Goal: Task Accomplishment & Management: Use online tool/utility

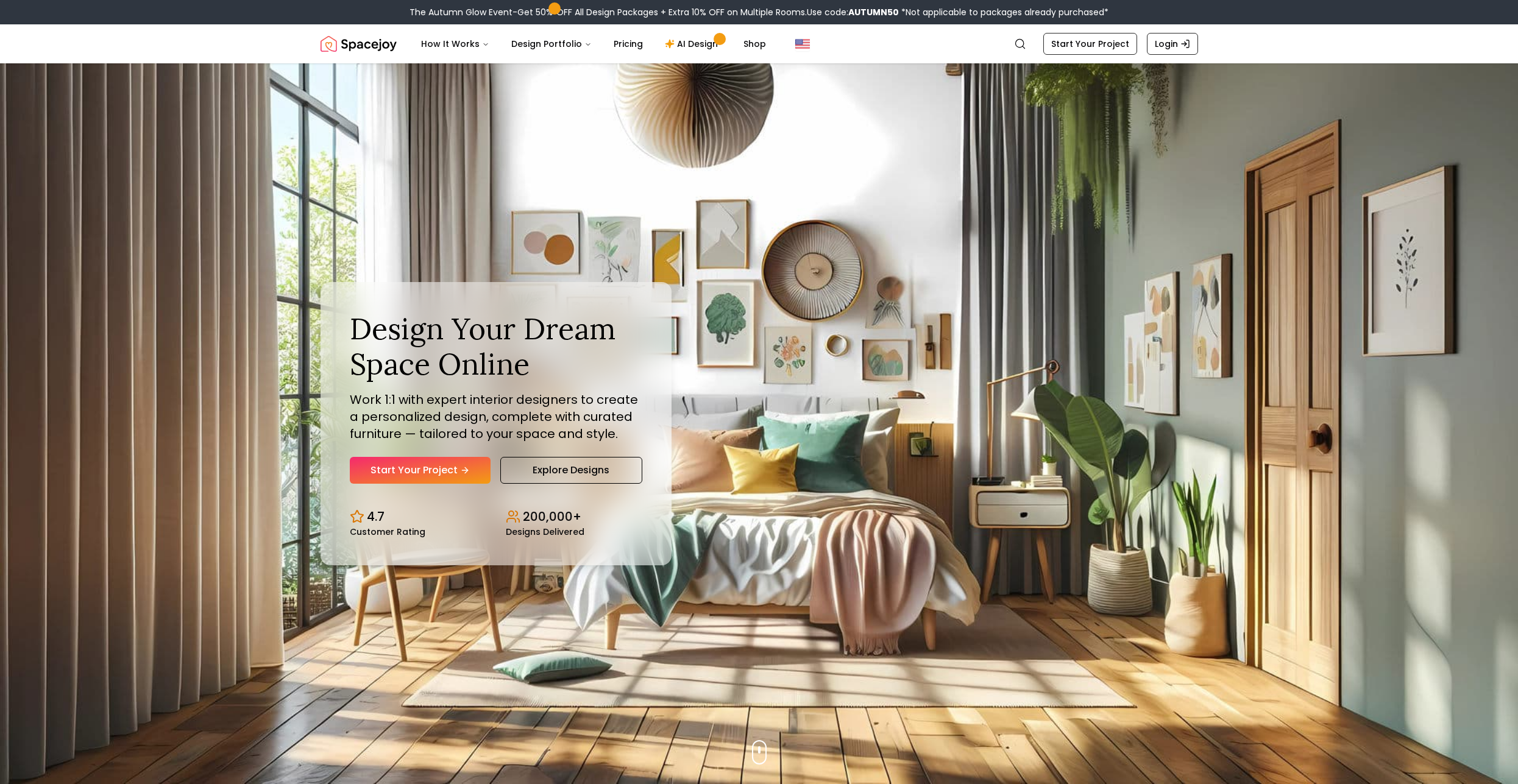
click at [450, 454] on div "Design Your Dream Space Online Work 1:1 with expert interior designers to creat…" at bounding box center [496, 397] width 292 height 172
click at [454, 473] on link "Start Your Project" at bounding box center [420, 470] width 141 height 27
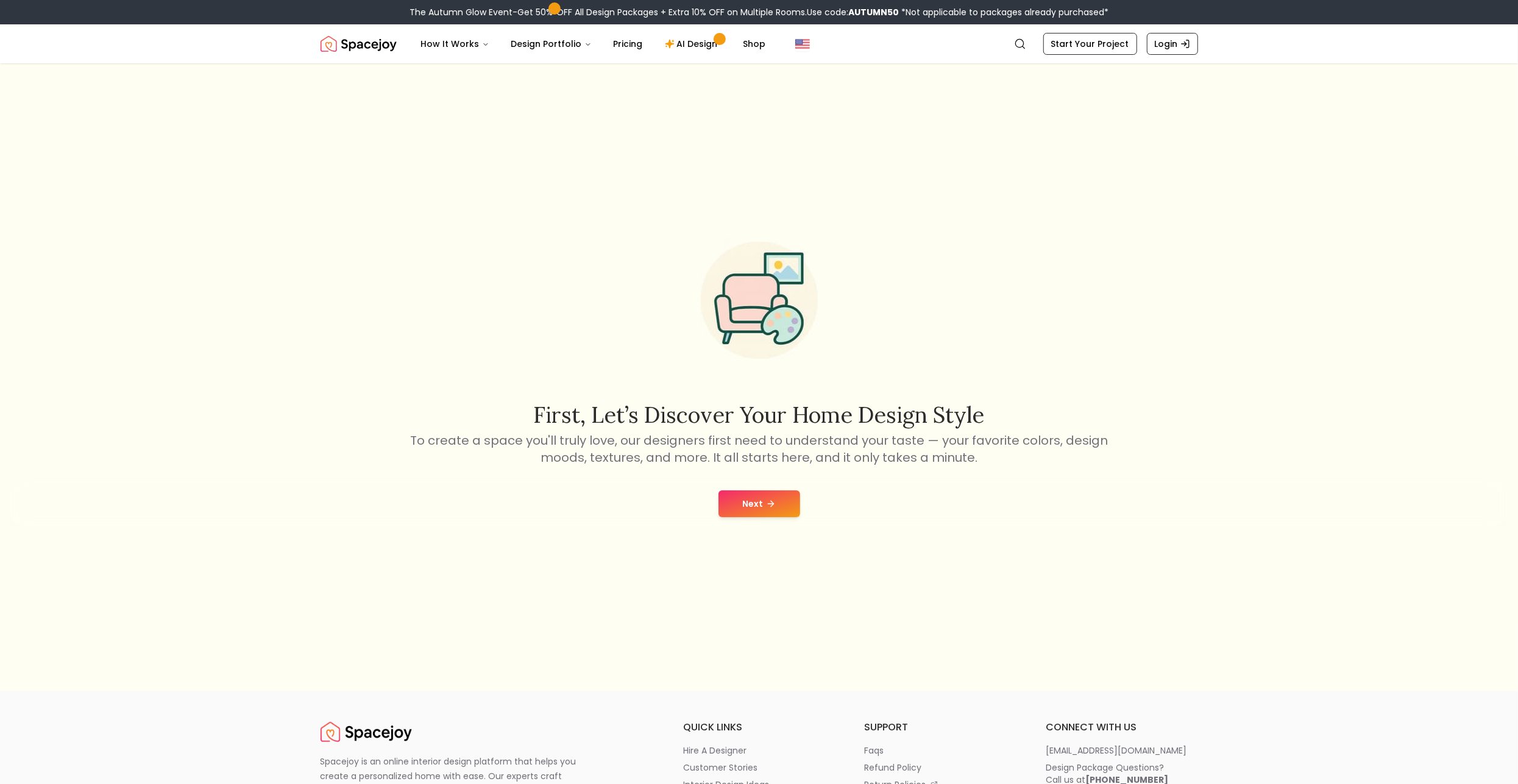
click at [772, 502] on icon at bounding box center [772, 504] width 3 height 6
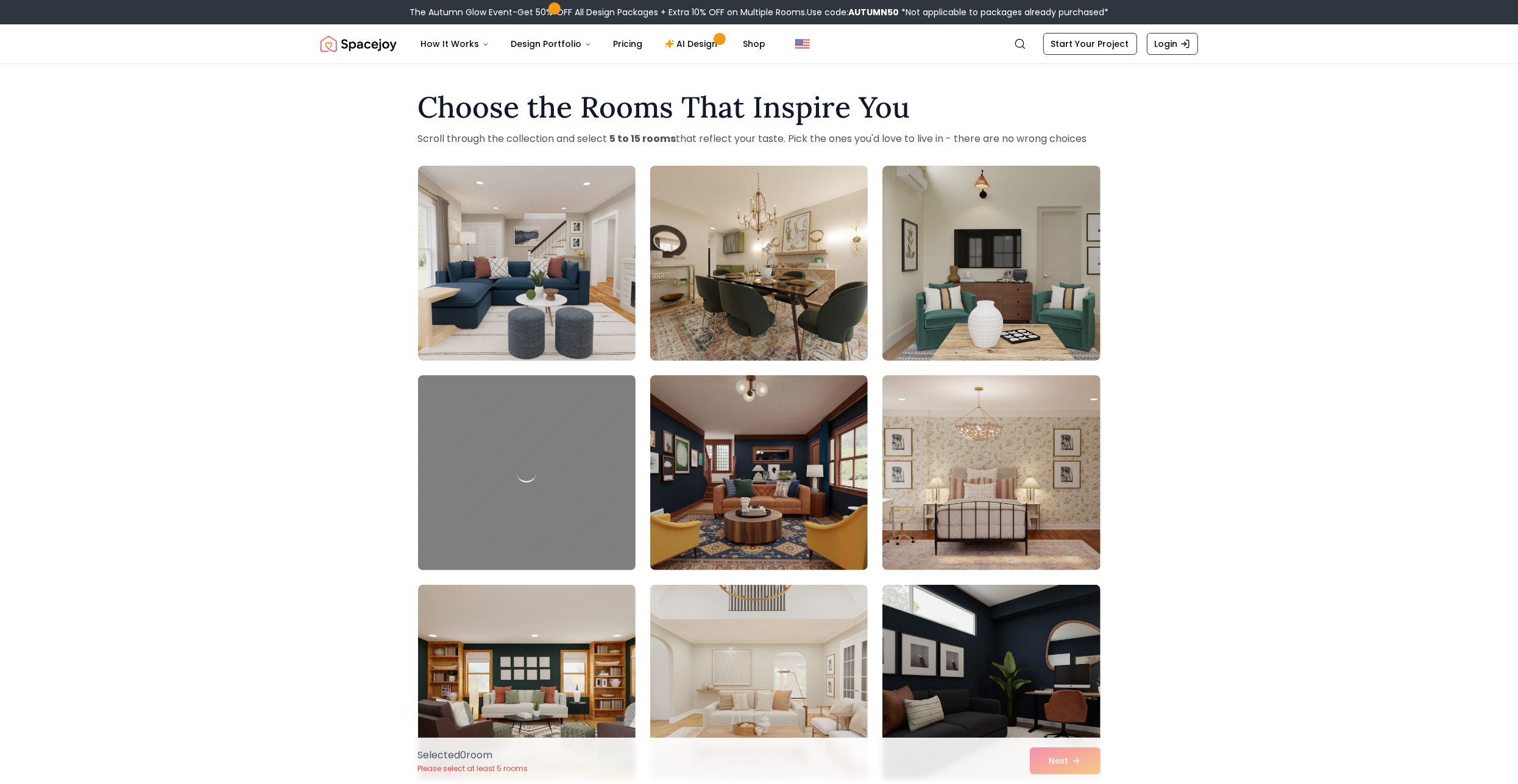
click at [780, 267] on img at bounding box center [759, 263] width 228 height 204
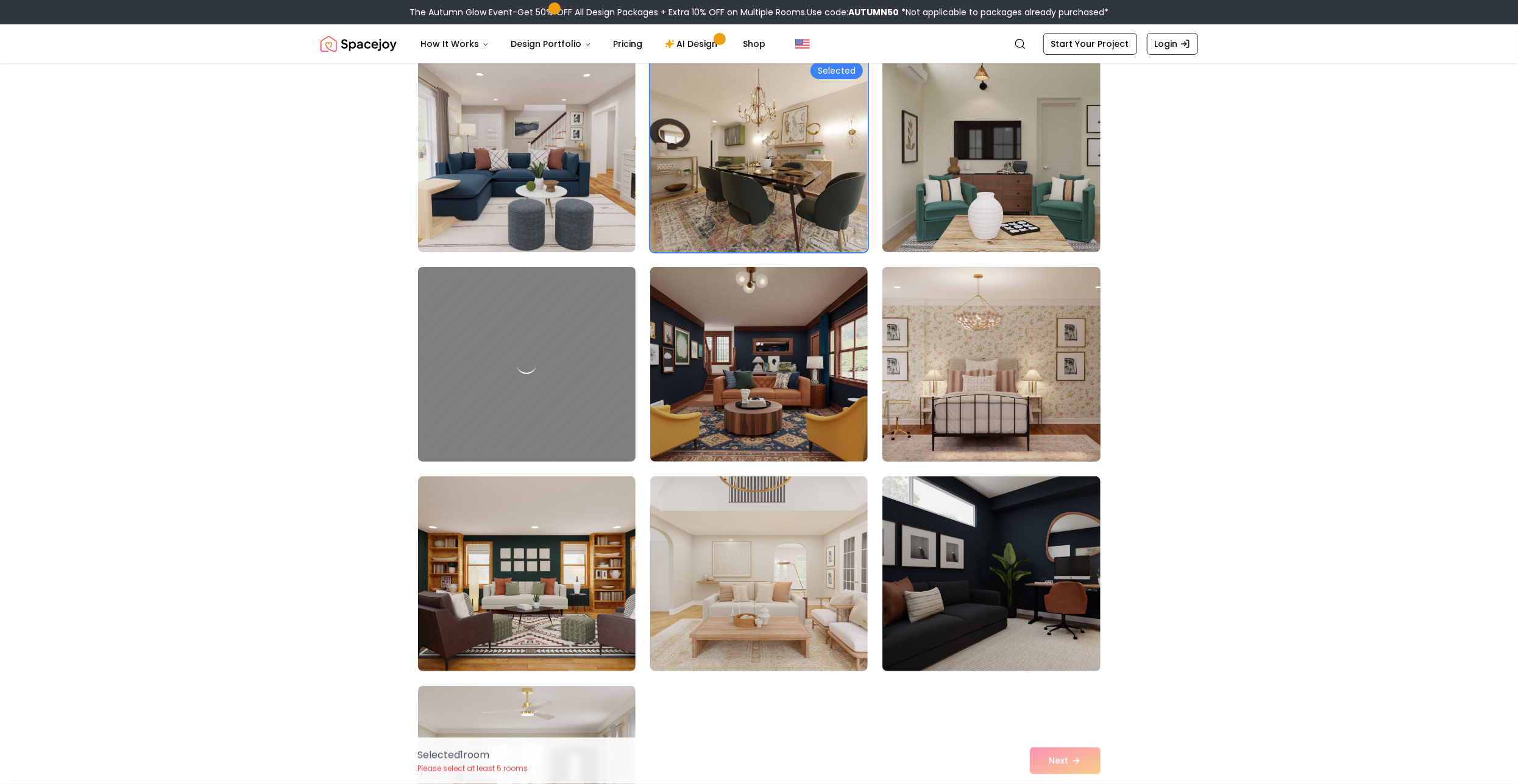
scroll to position [127, 0]
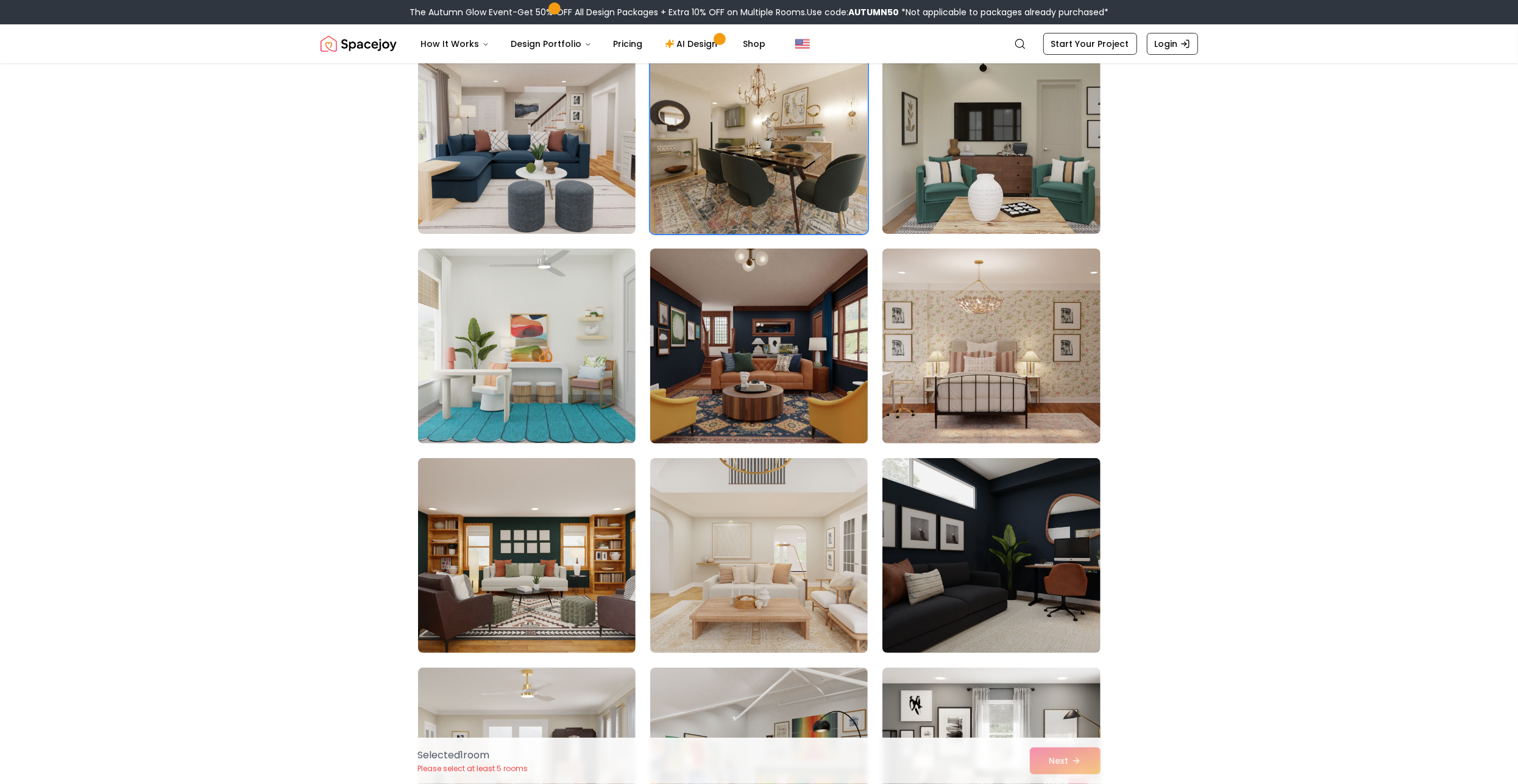
click at [768, 382] on img at bounding box center [759, 346] width 228 height 204
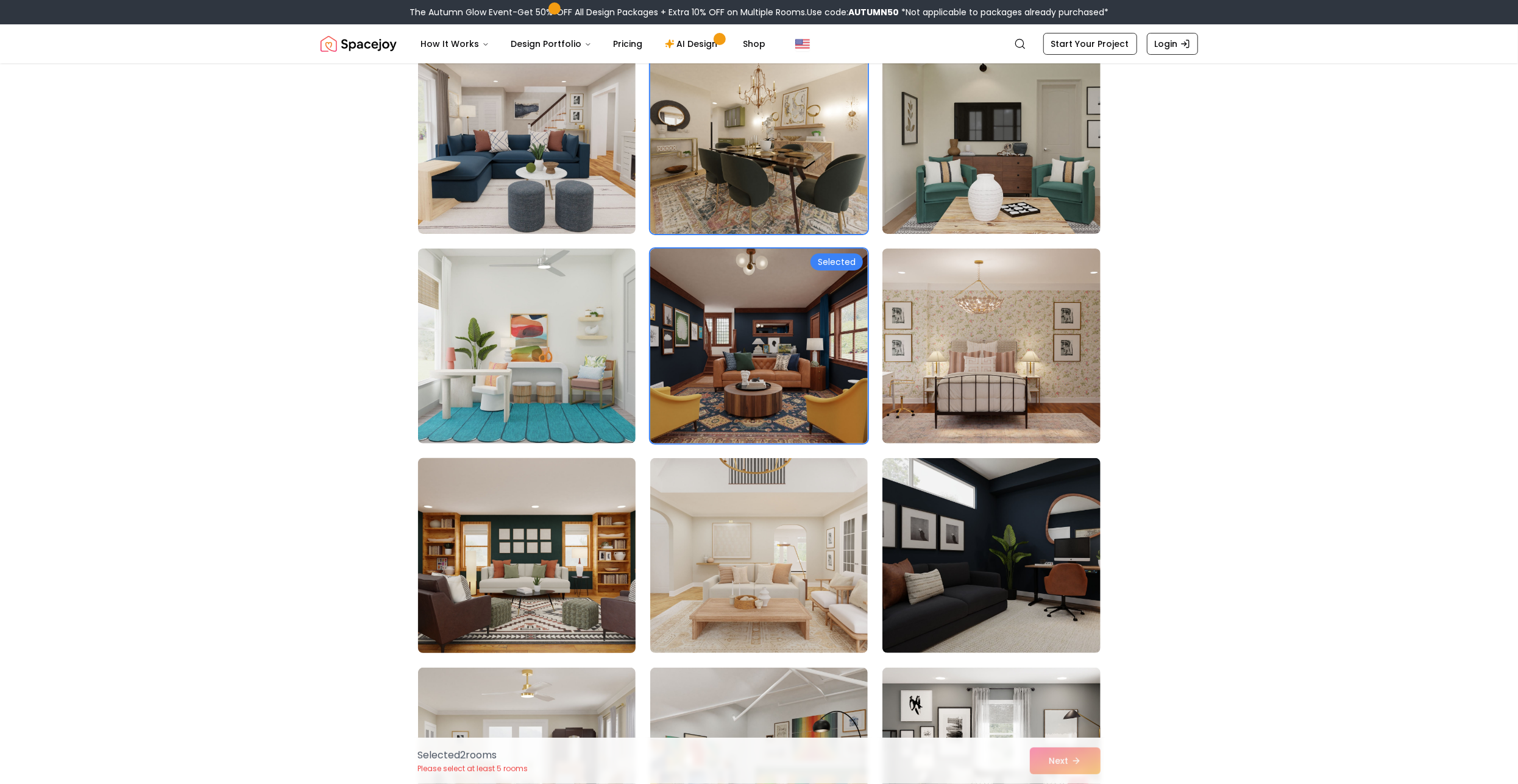
click at [541, 571] on img at bounding box center [527, 556] width 228 height 204
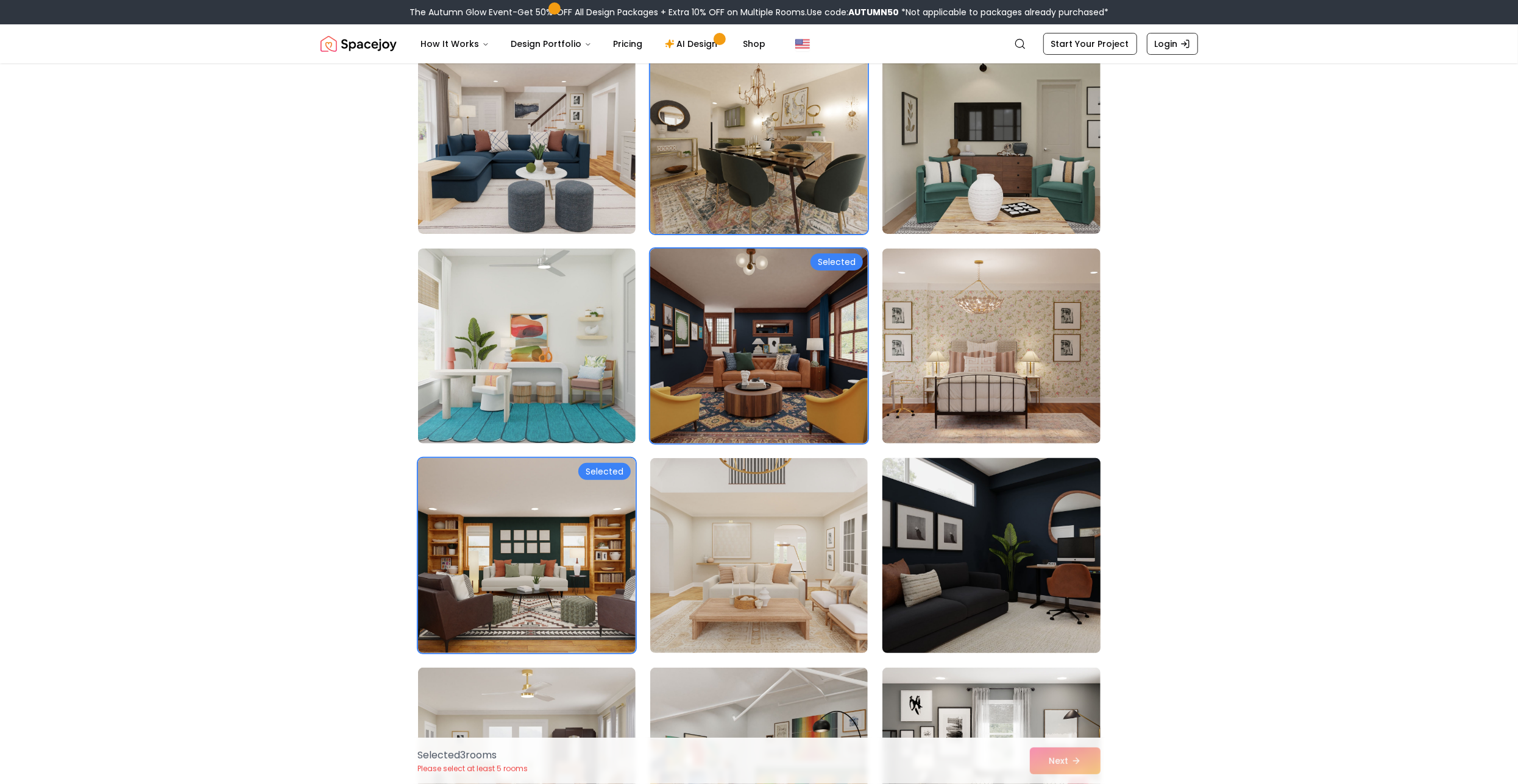
click at [982, 572] on img at bounding box center [991, 556] width 228 height 204
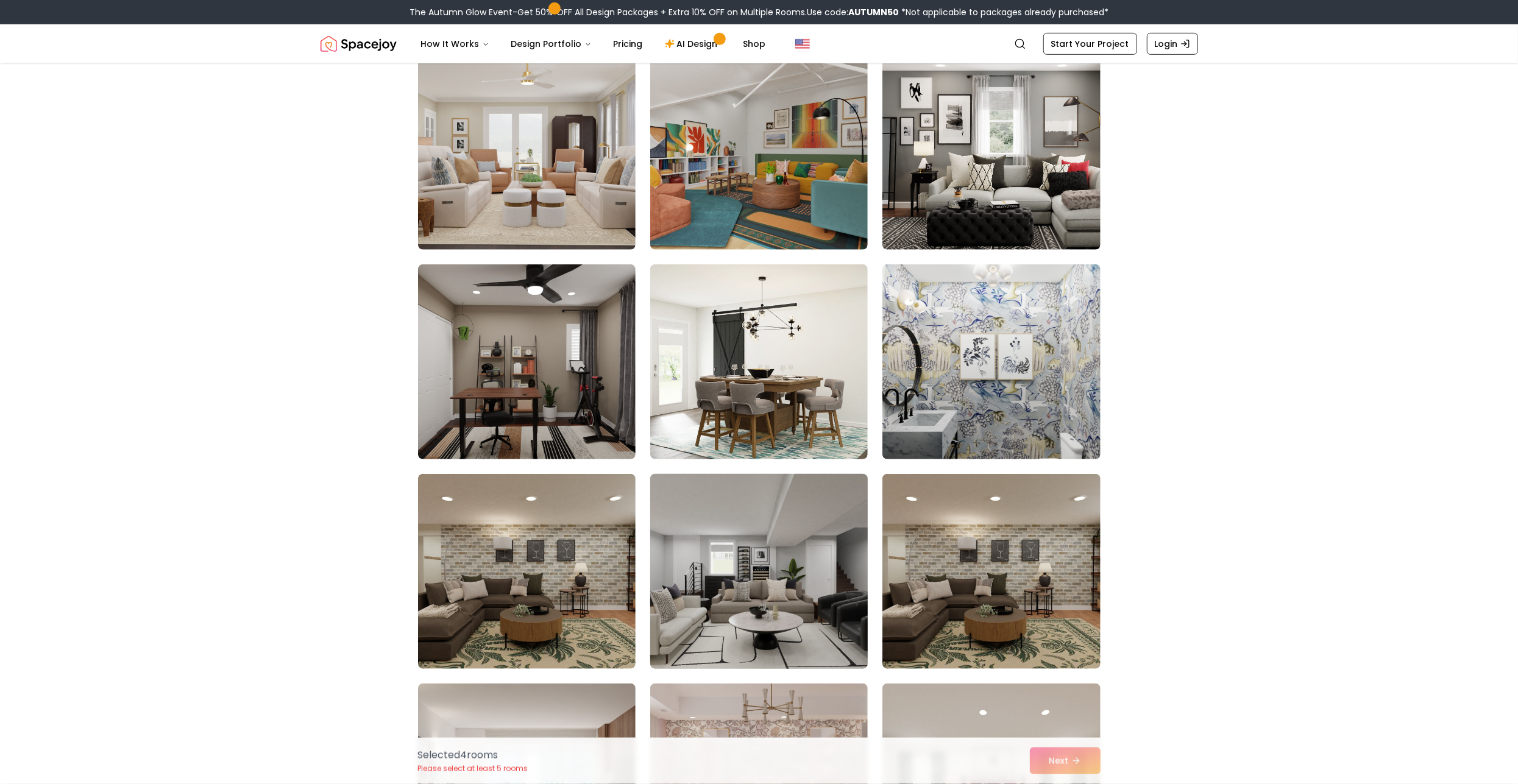
scroll to position [760, 0]
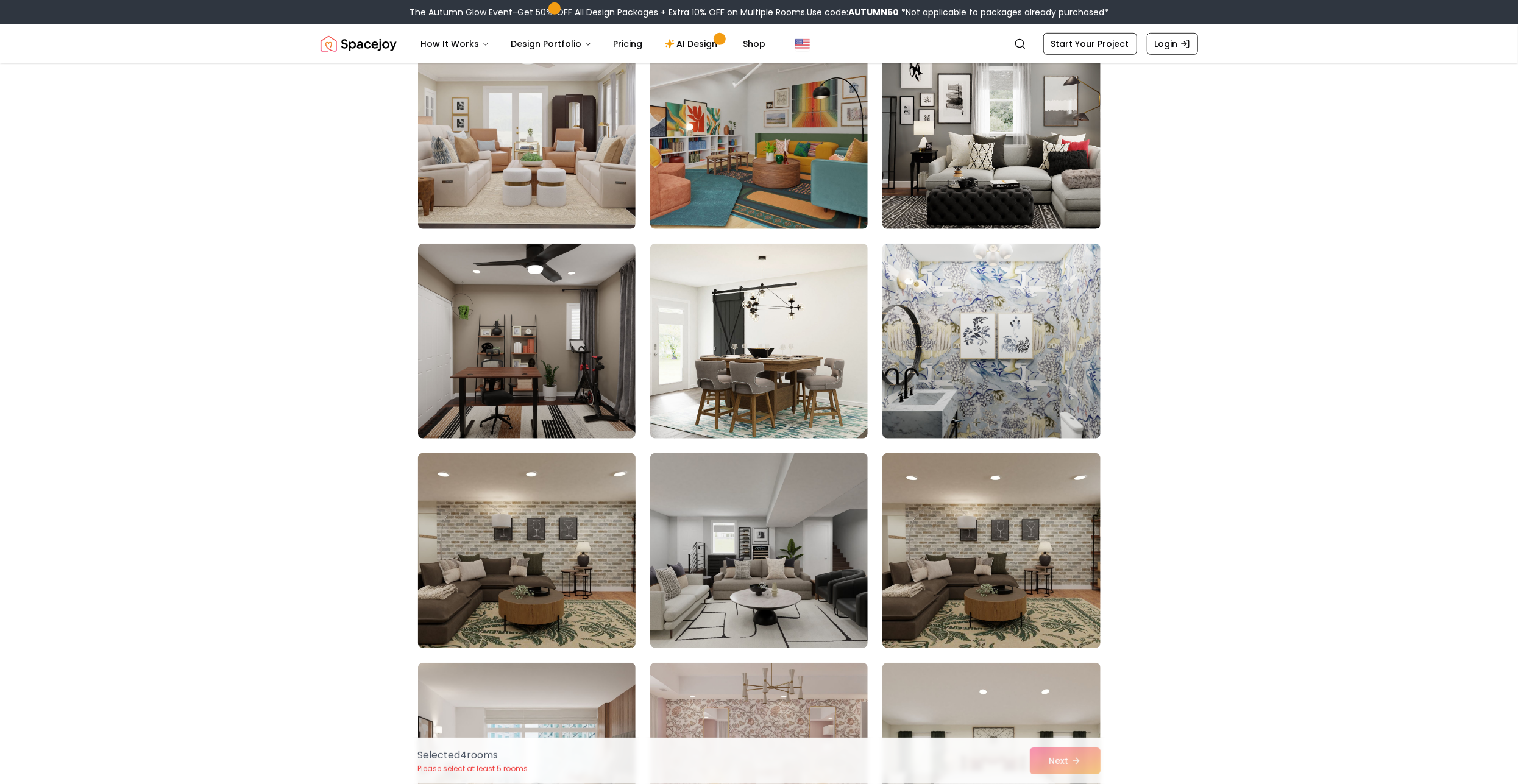
click at [546, 555] on img at bounding box center [527, 551] width 228 height 204
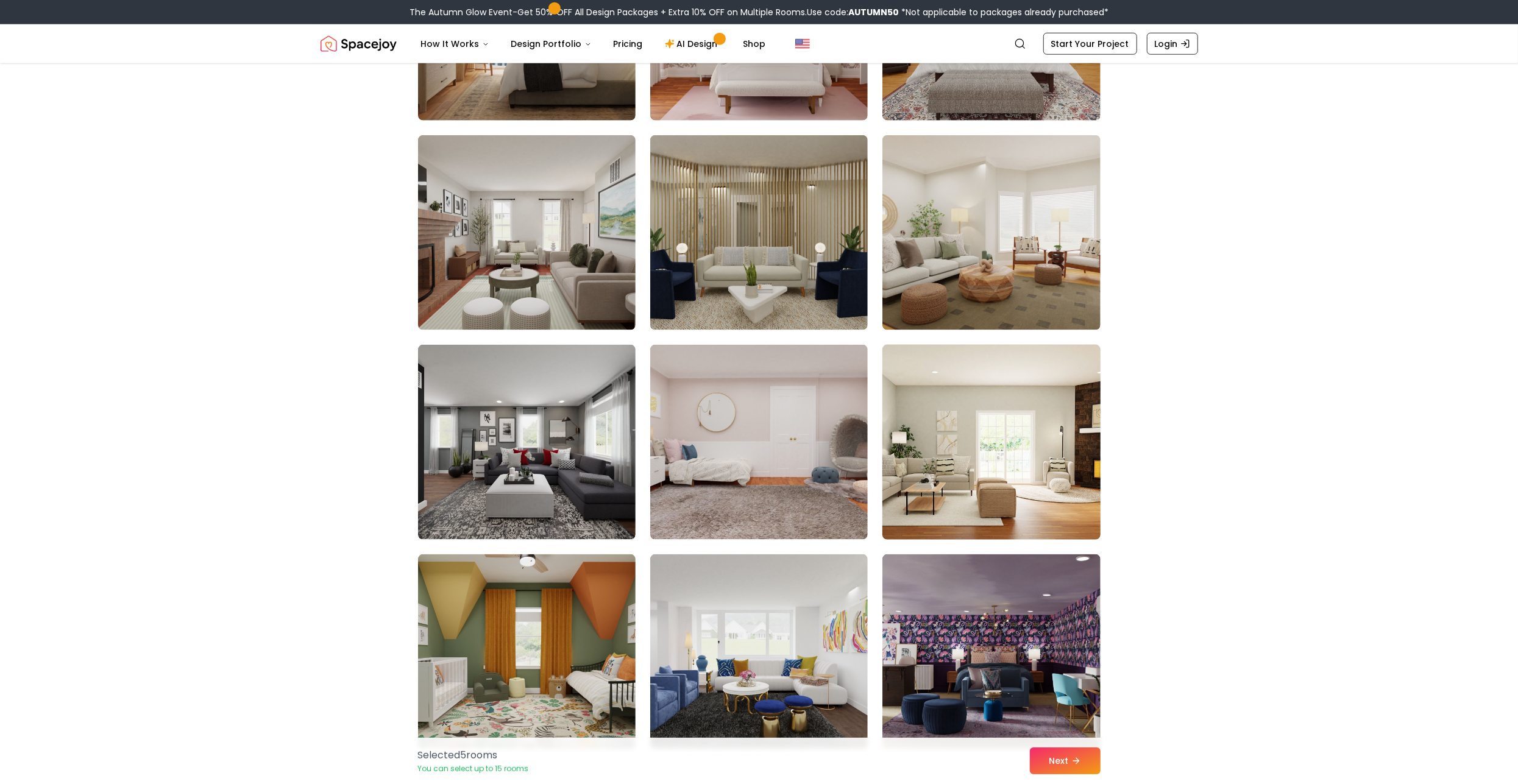
scroll to position [1584, 0]
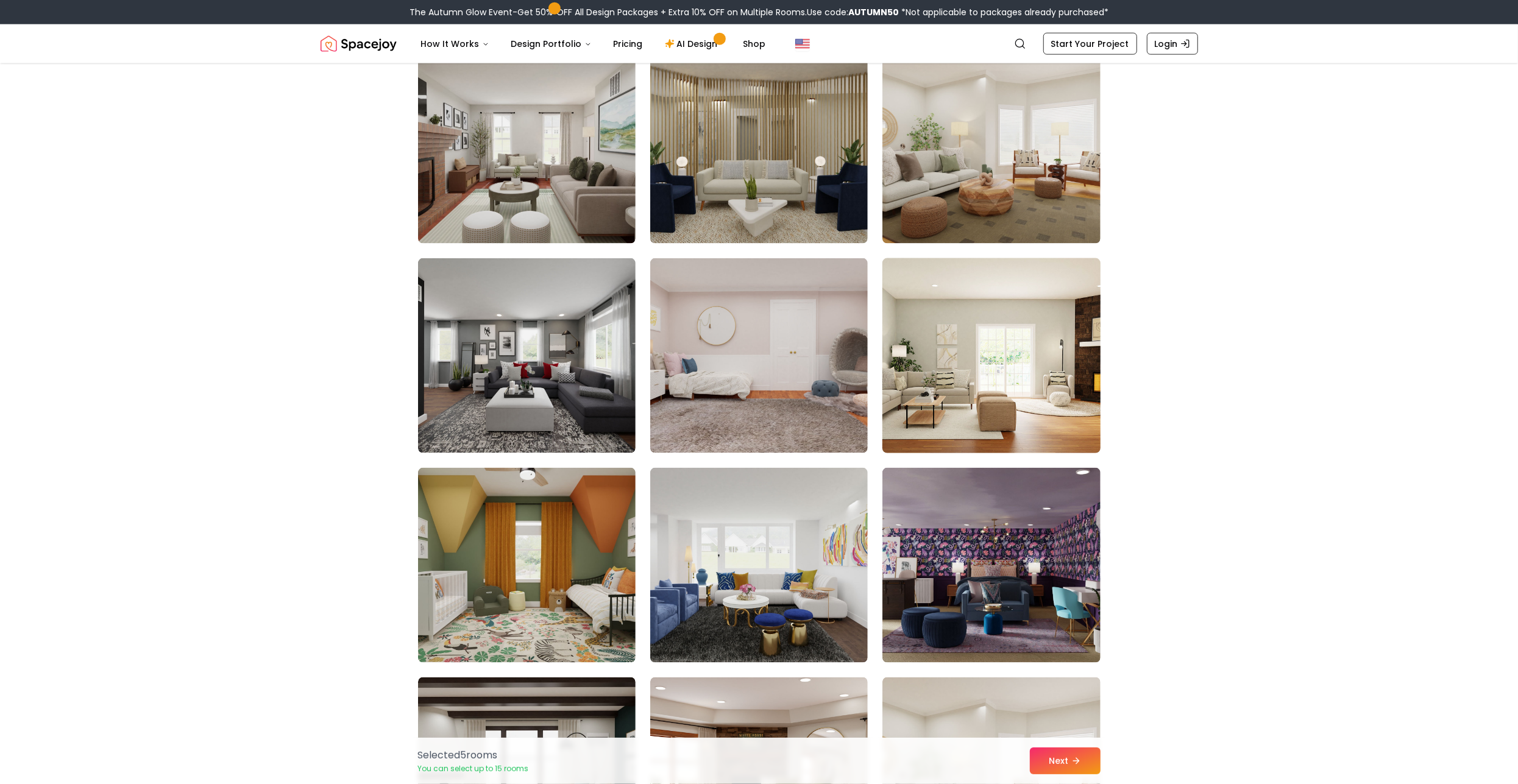
click at [1025, 403] on img at bounding box center [991, 356] width 228 height 204
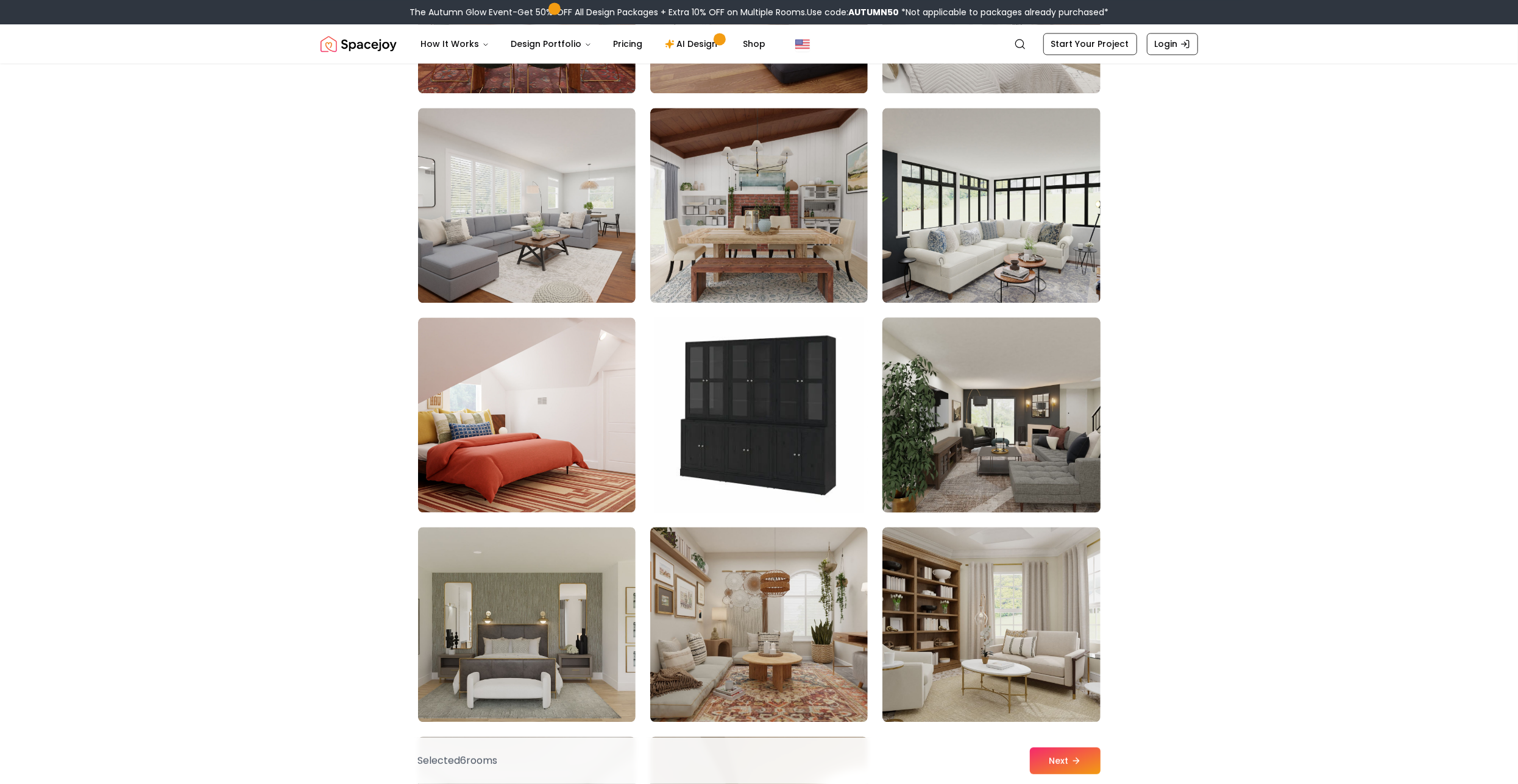
scroll to position [2788, 0]
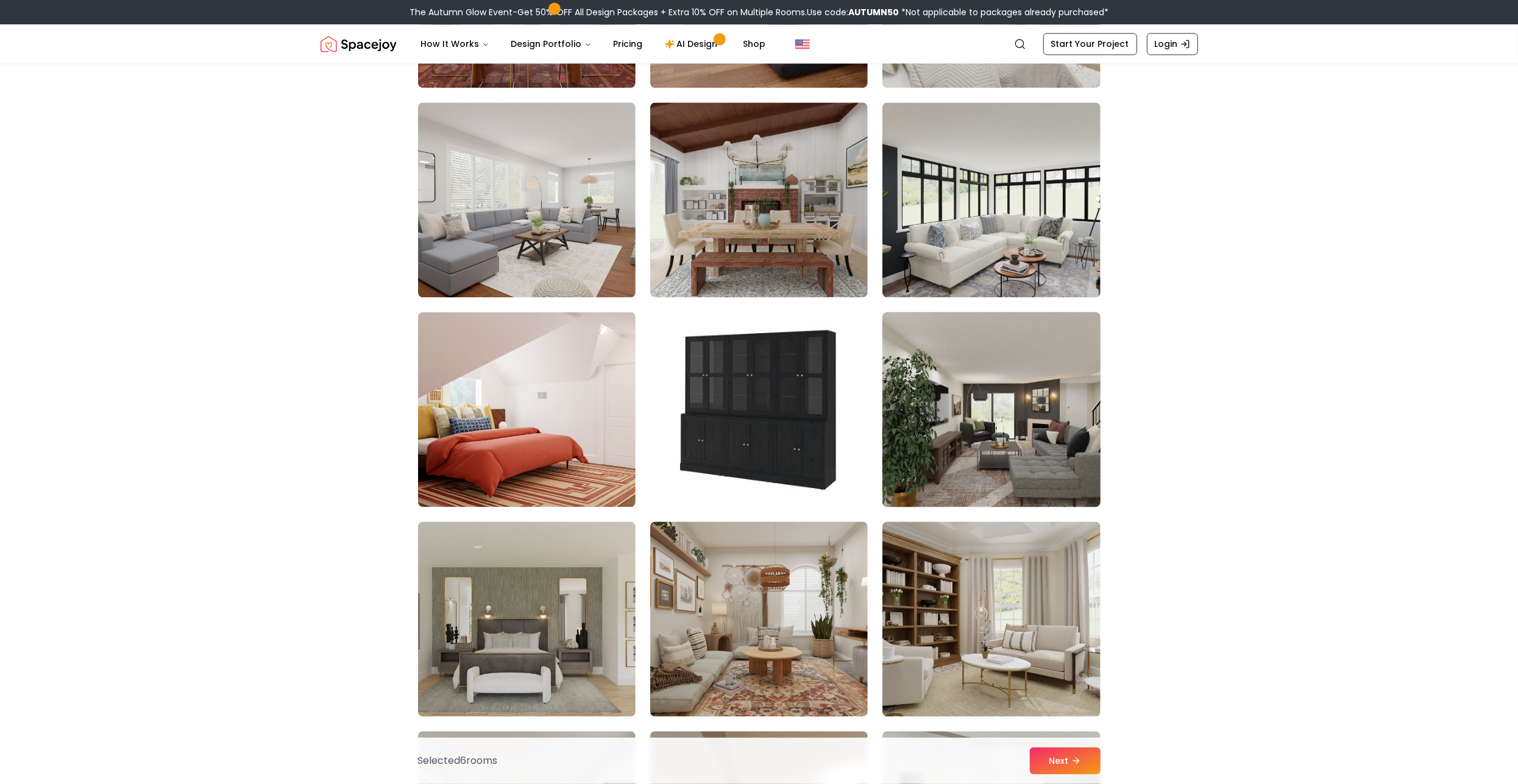
click at [1014, 448] on img at bounding box center [991, 410] width 228 height 204
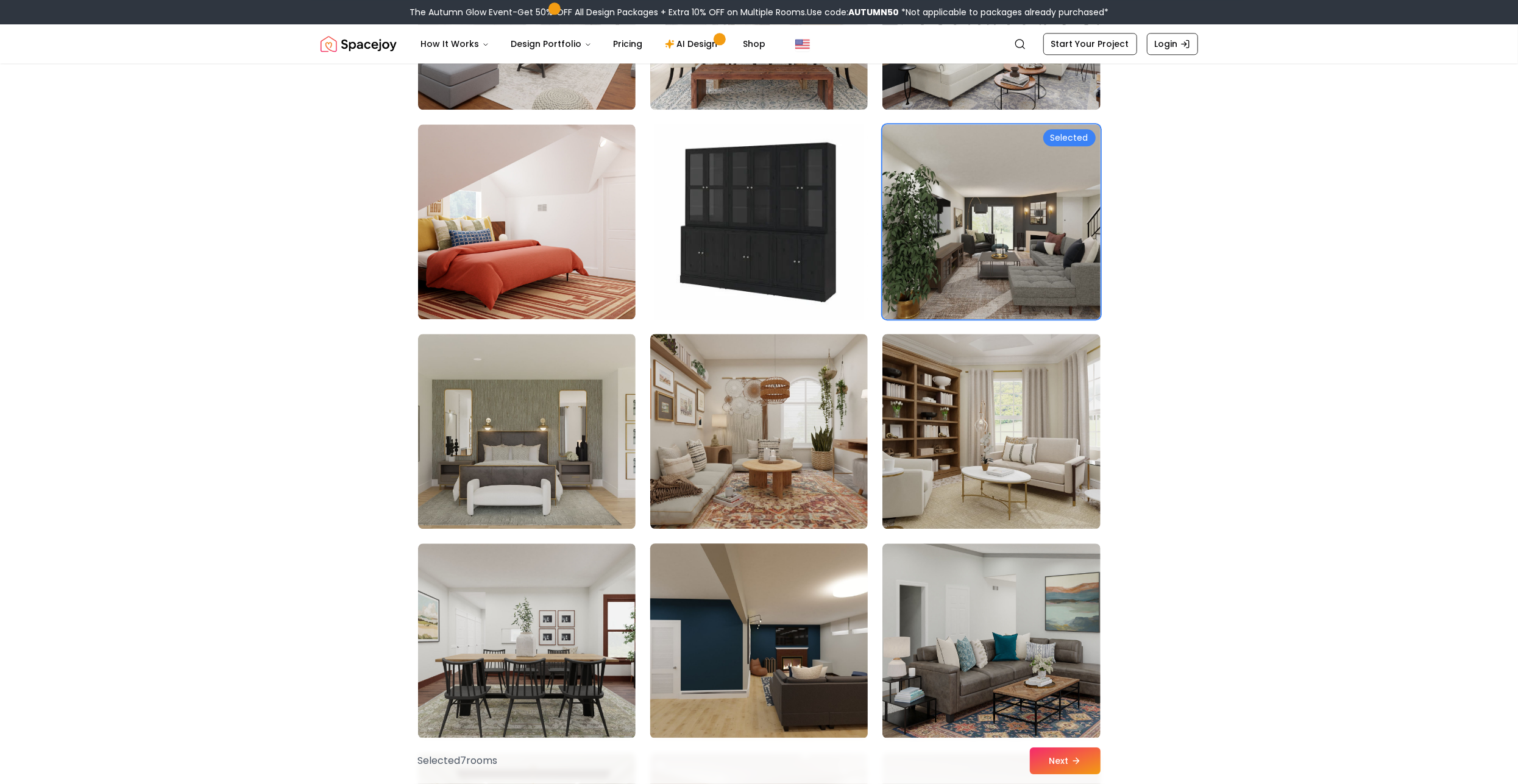
scroll to position [2978, 0]
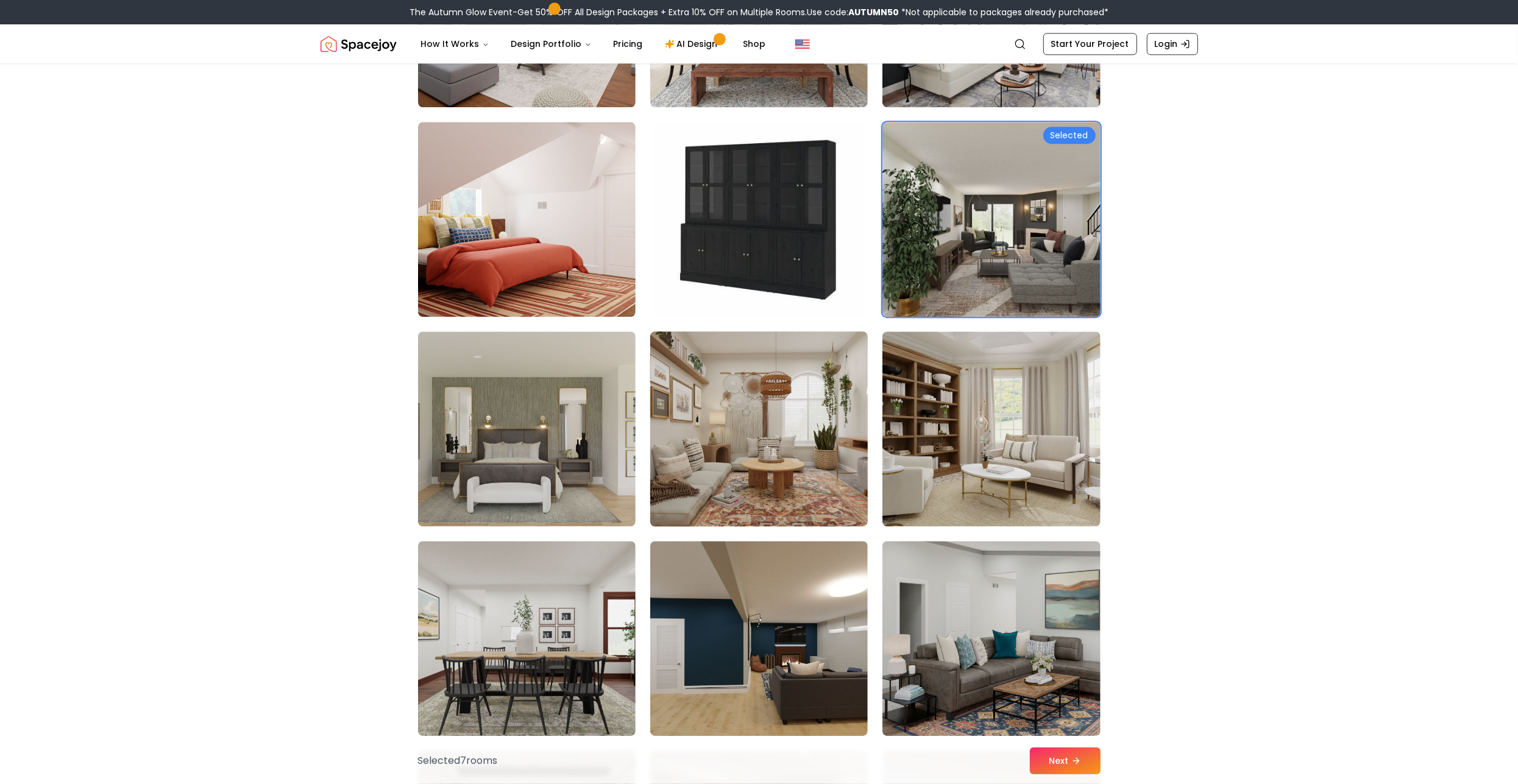
click at [748, 488] on img at bounding box center [759, 429] width 228 height 204
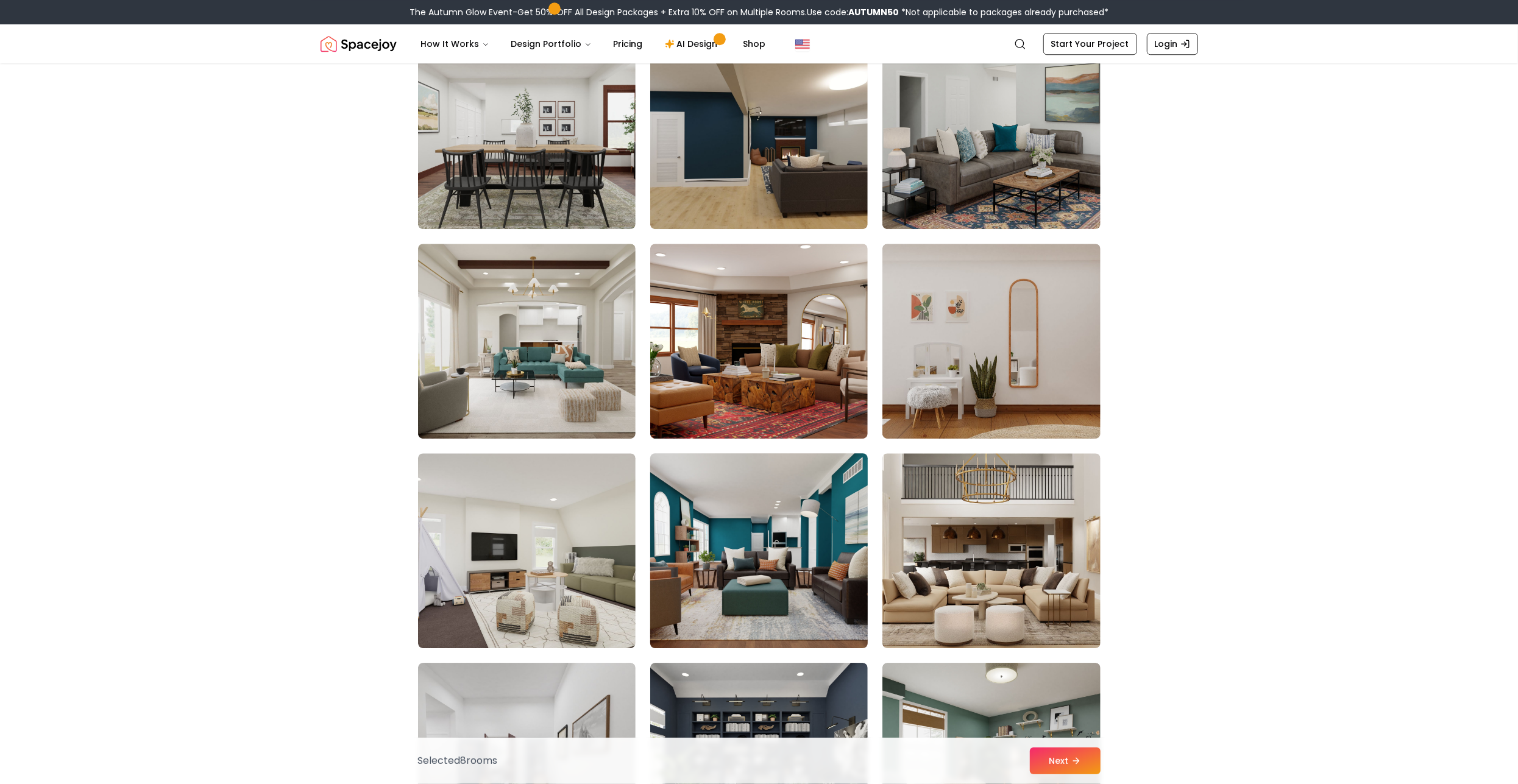
scroll to position [3865, 0]
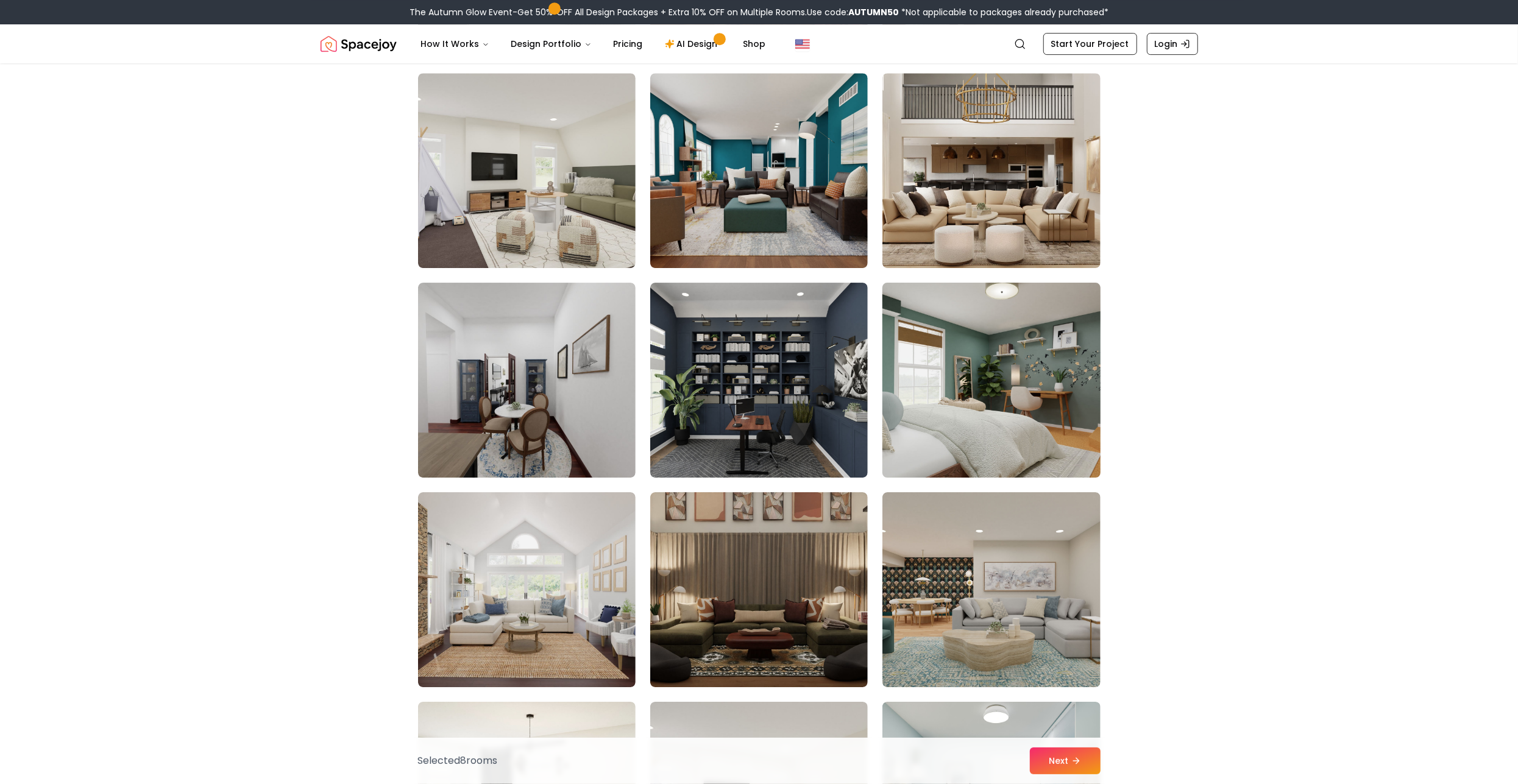
click at [1016, 378] on img at bounding box center [991, 380] width 228 height 204
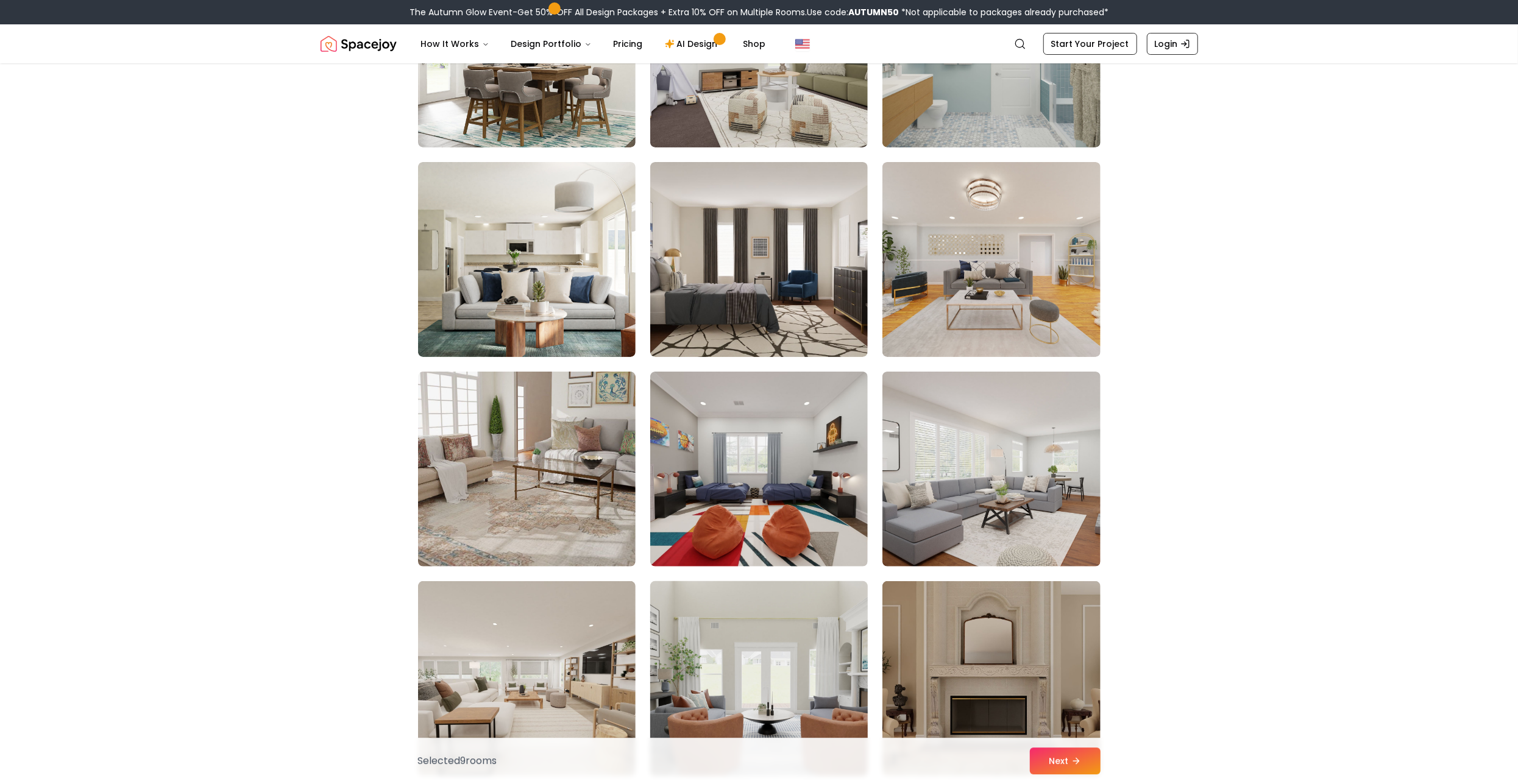
scroll to position [4626, 0]
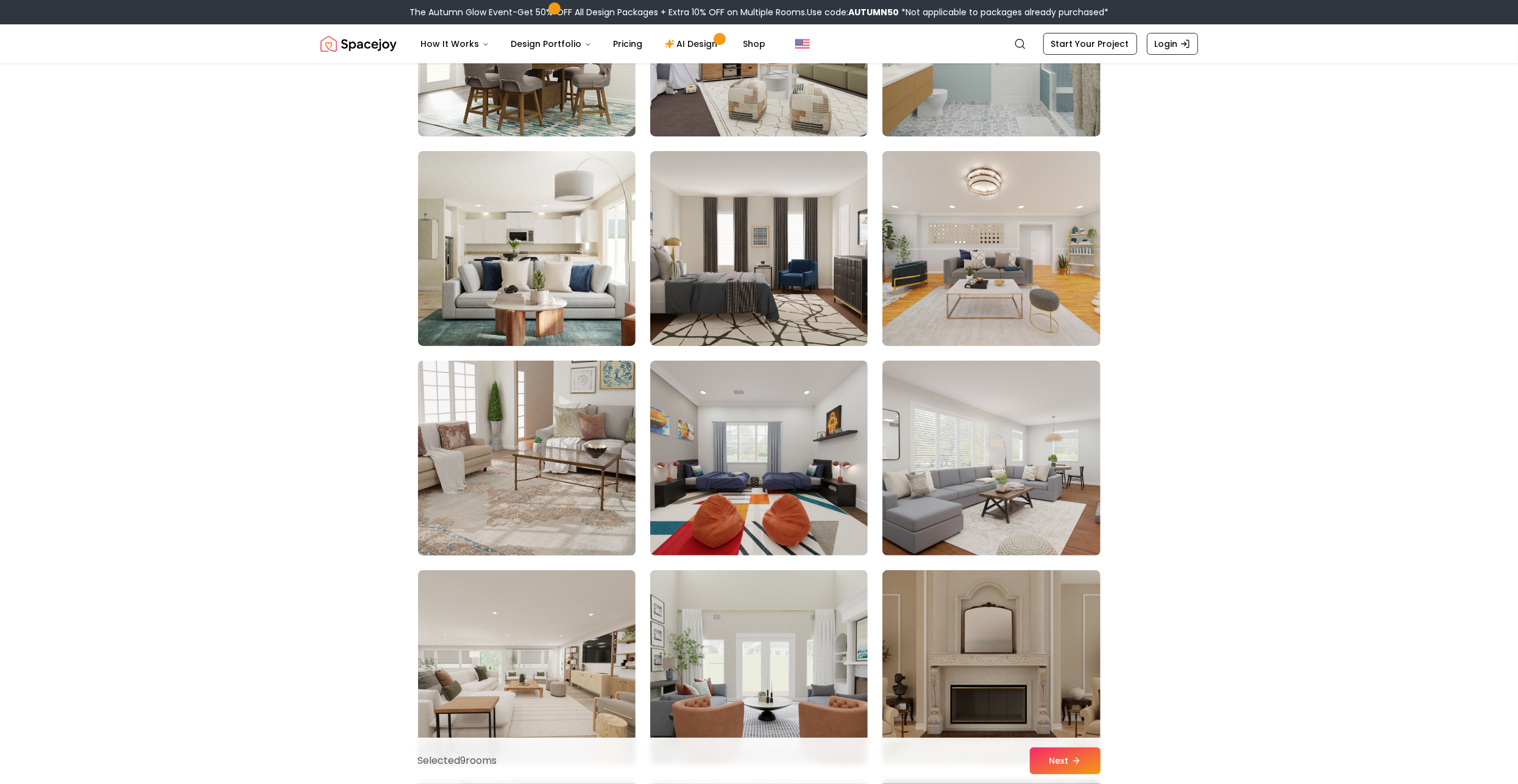
click at [511, 463] on img at bounding box center [527, 458] width 228 height 204
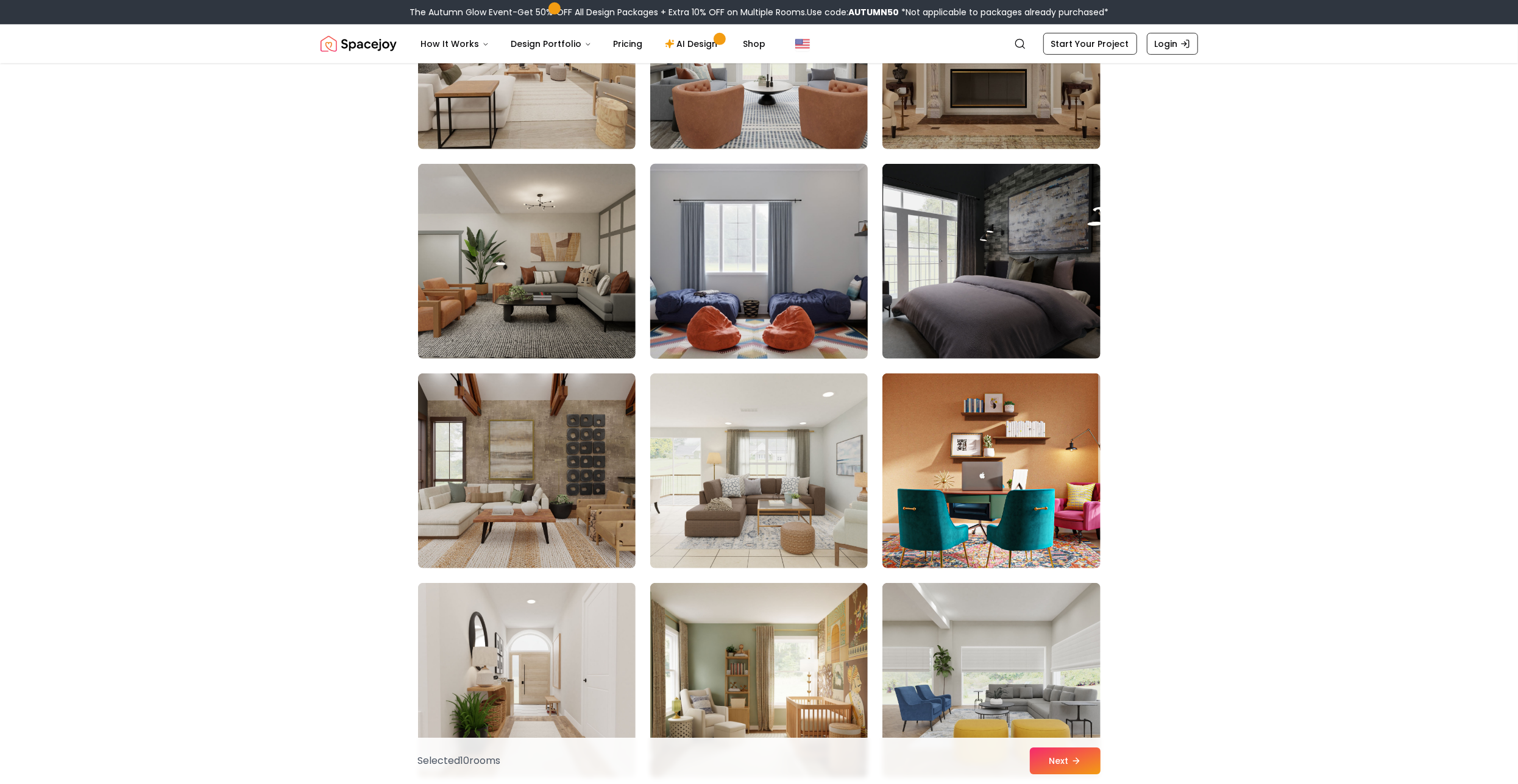
scroll to position [5260, 0]
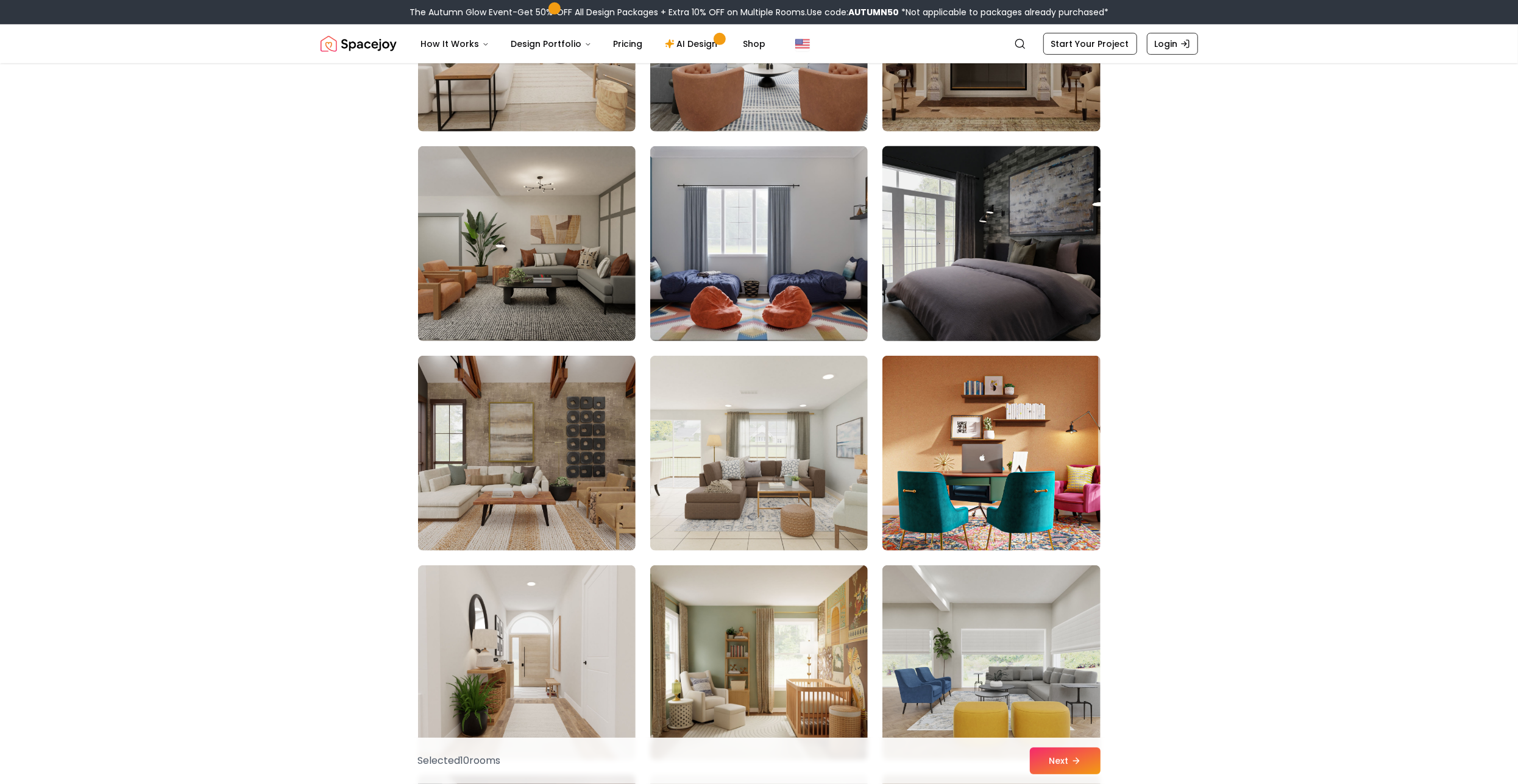
click at [1045, 230] on img at bounding box center [991, 243] width 228 height 204
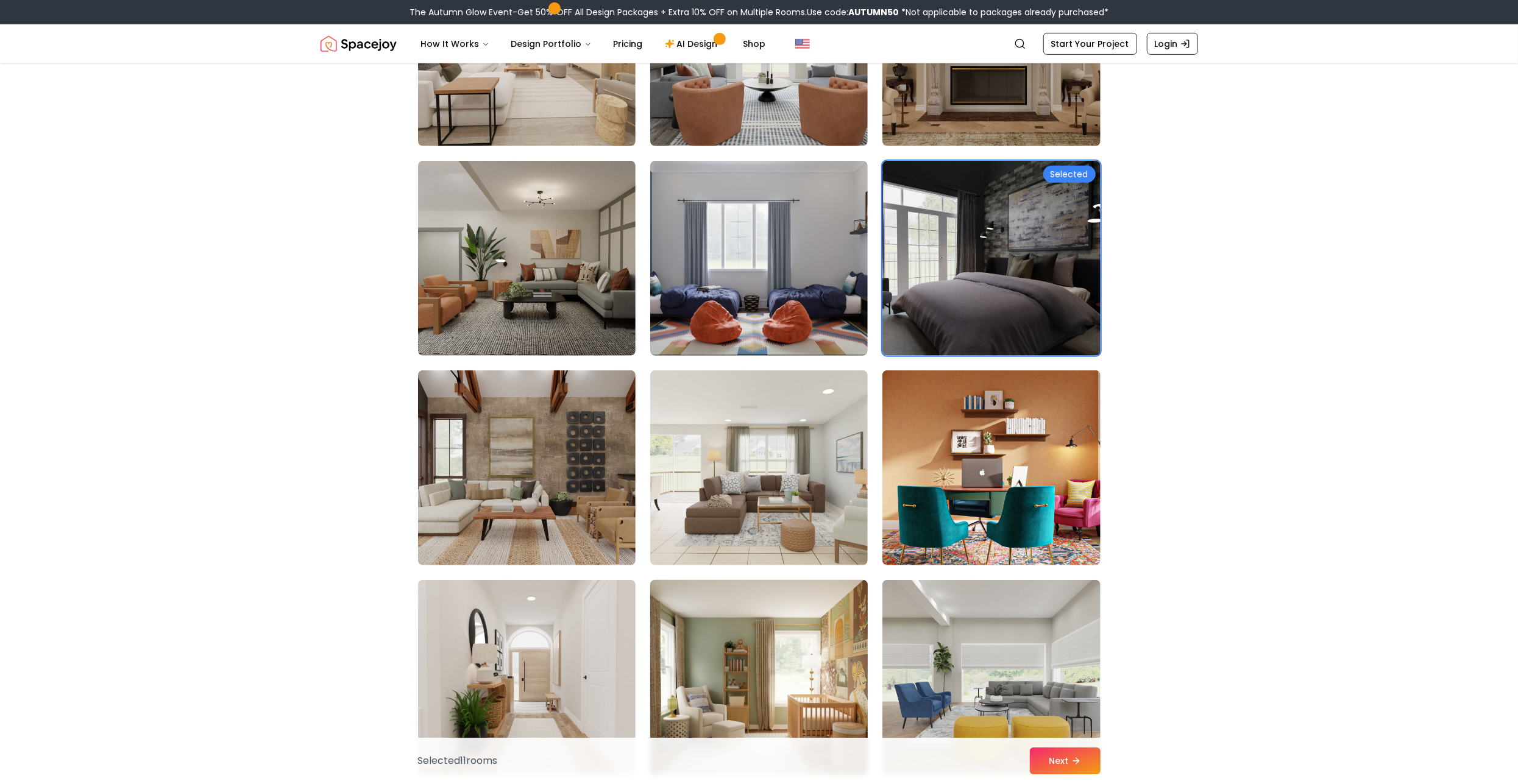
scroll to position [5231, 0]
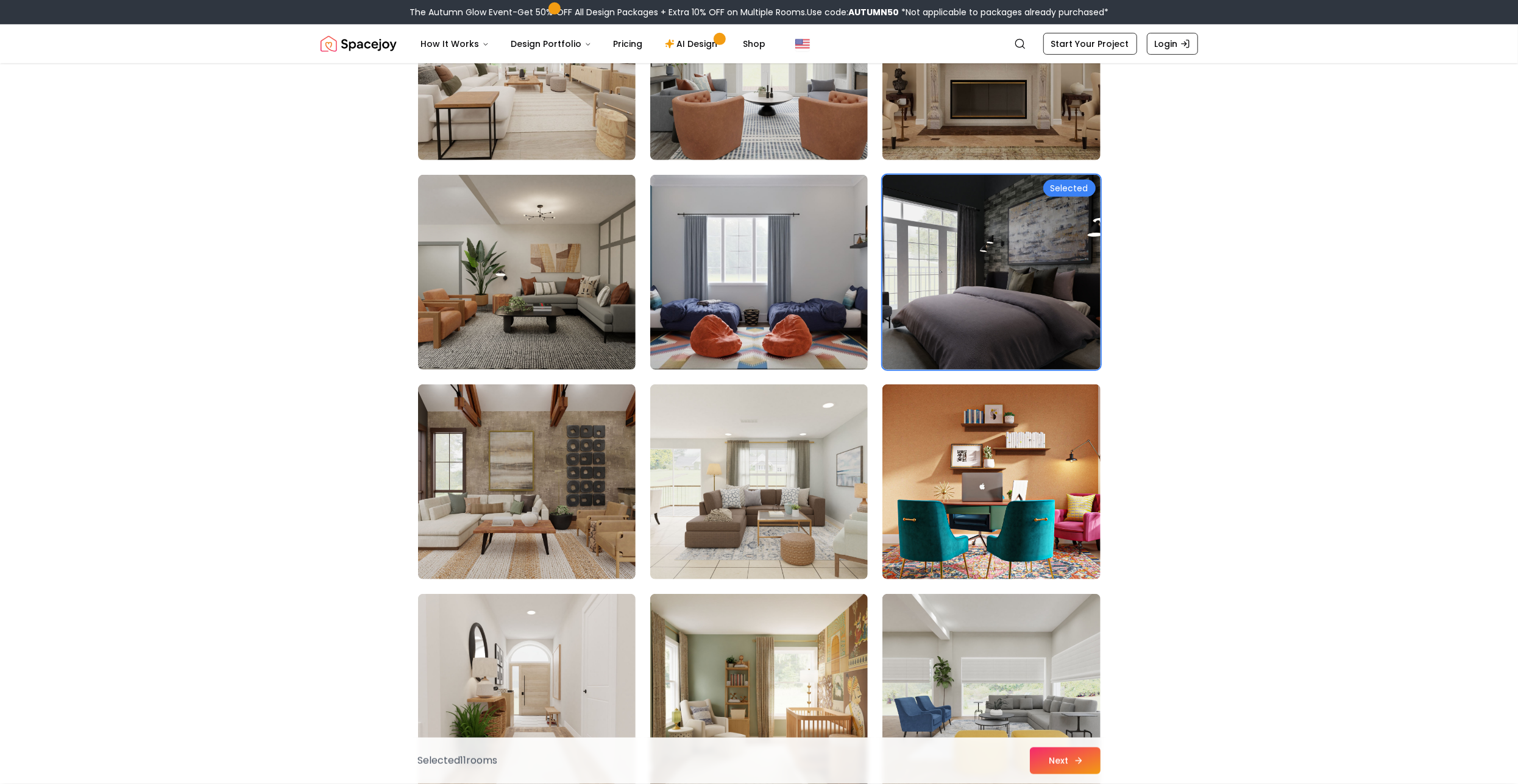
click at [1067, 756] on button "Next" at bounding box center [1065, 761] width 71 height 27
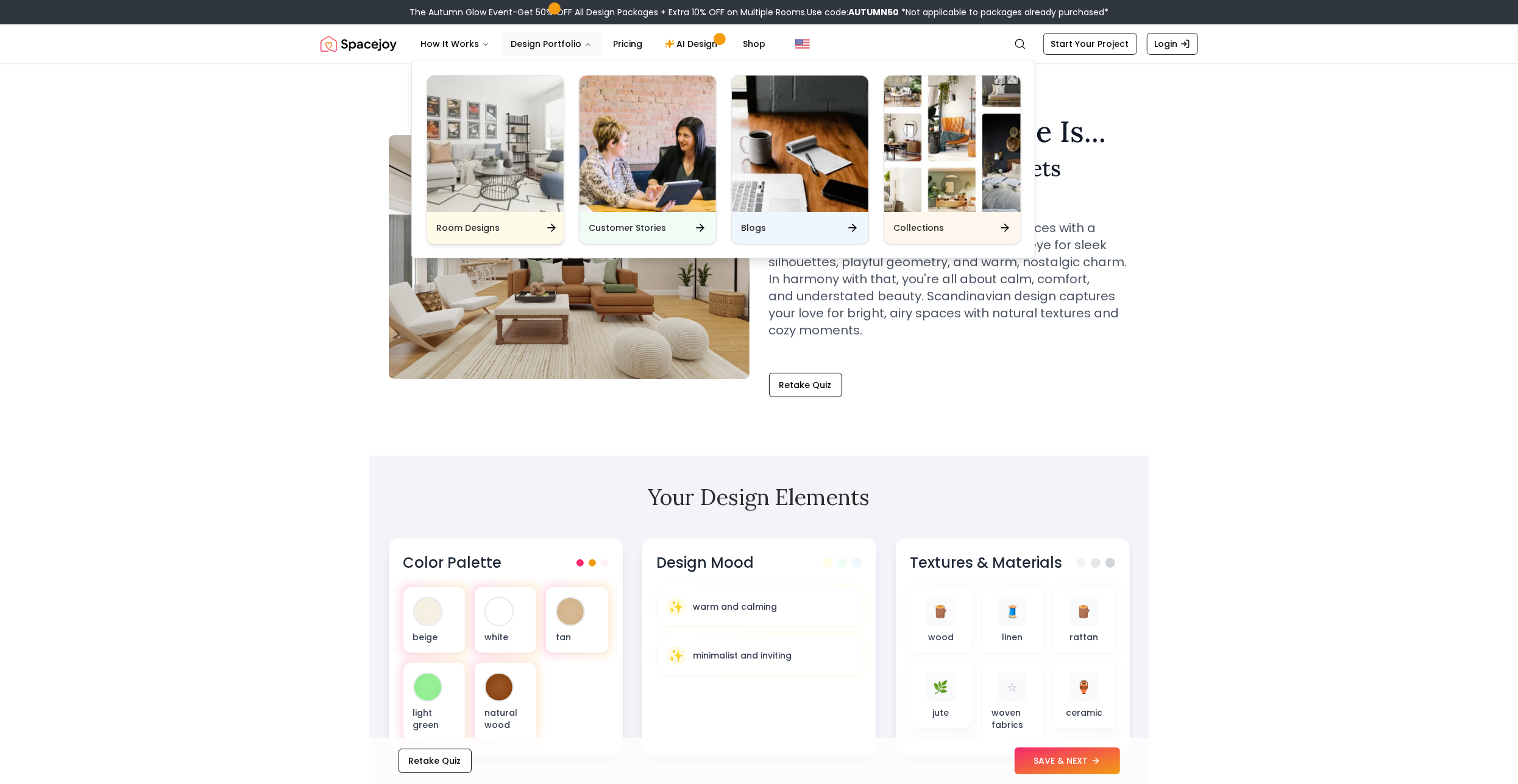
click at [511, 157] on img "Main" at bounding box center [496, 144] width 137 height 137
